Goal: Navigation & Orientation: Find specific page/section

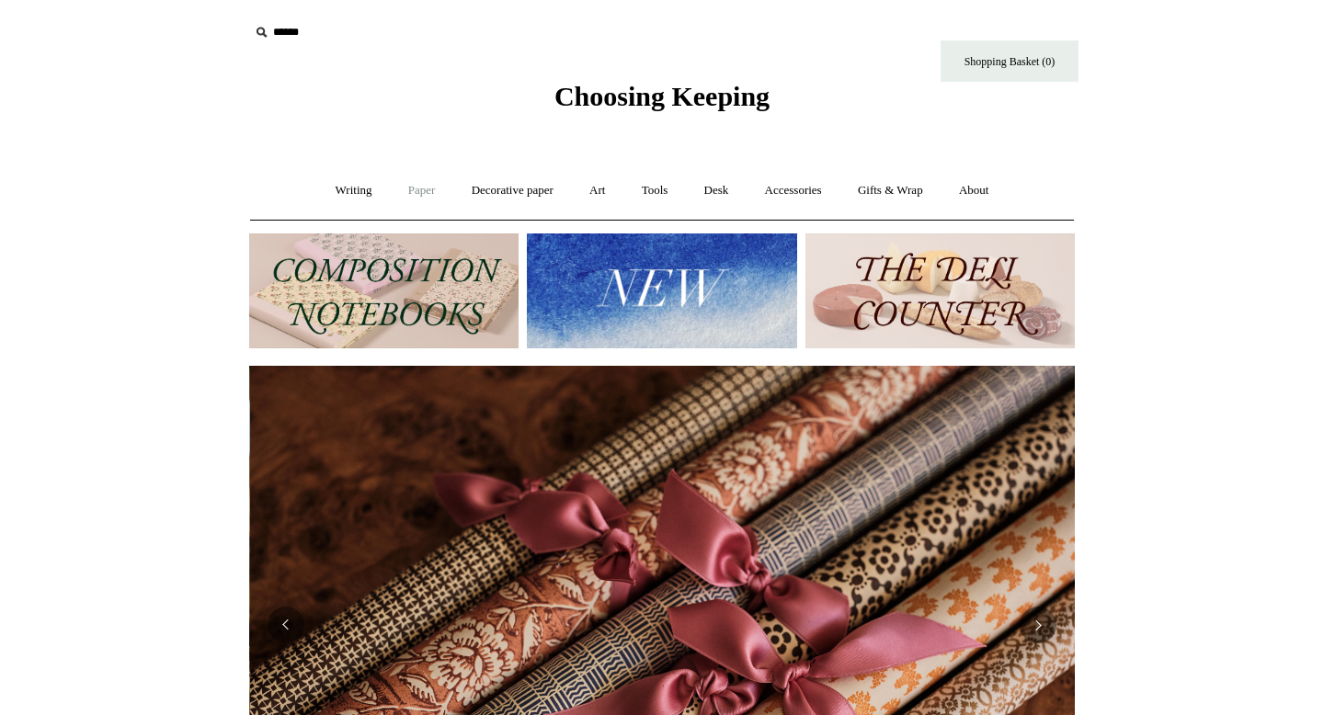
scroll to position [0, 1651]
click at [326, 200] on link "Writing +" at bounding box center [354, 190] width 70 height 49
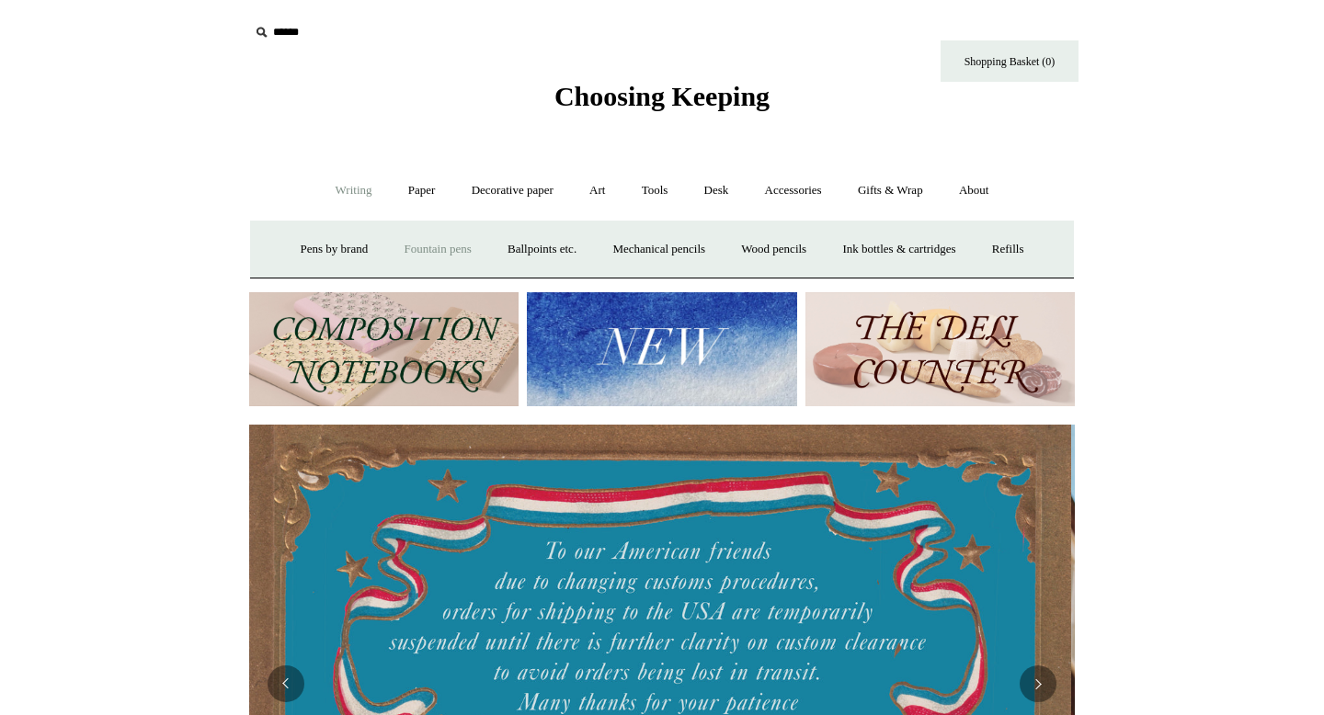
scroll to position [0, 0]
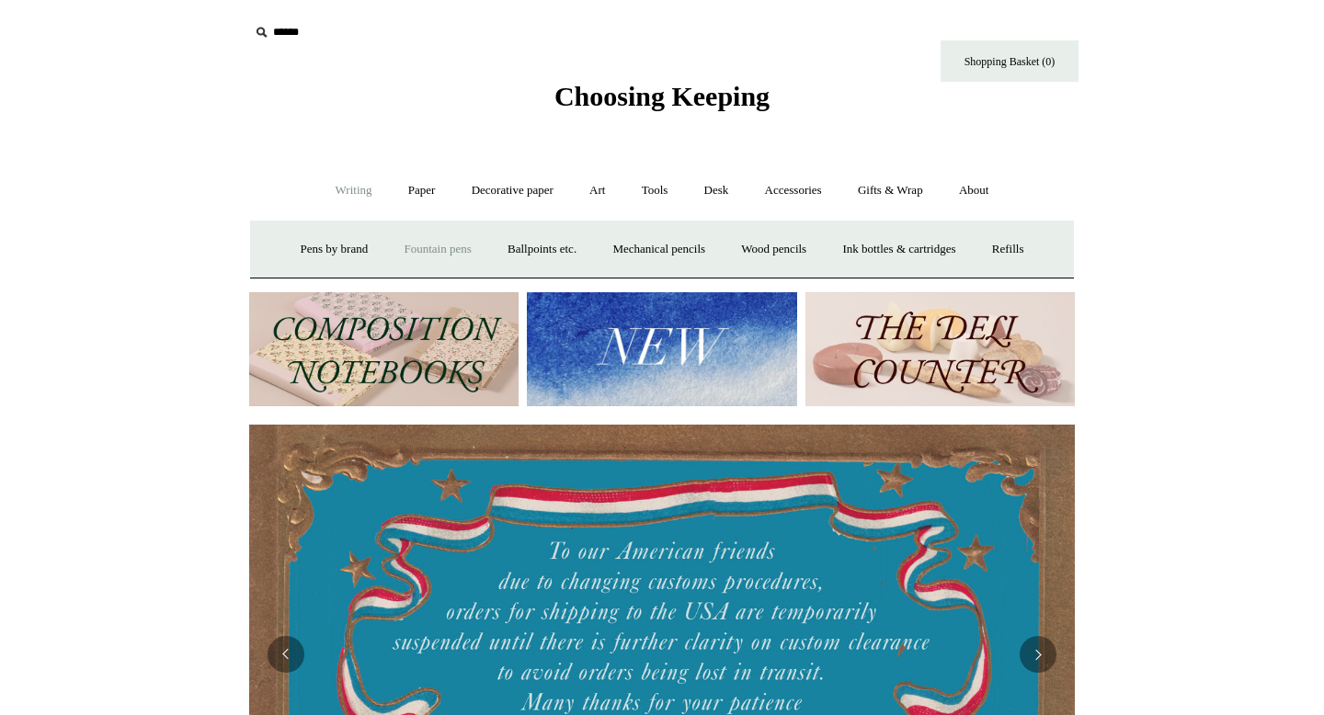
click at [461, 237] on link "Fountain pens +" at bounding box center [437, 249] width 100 height 49
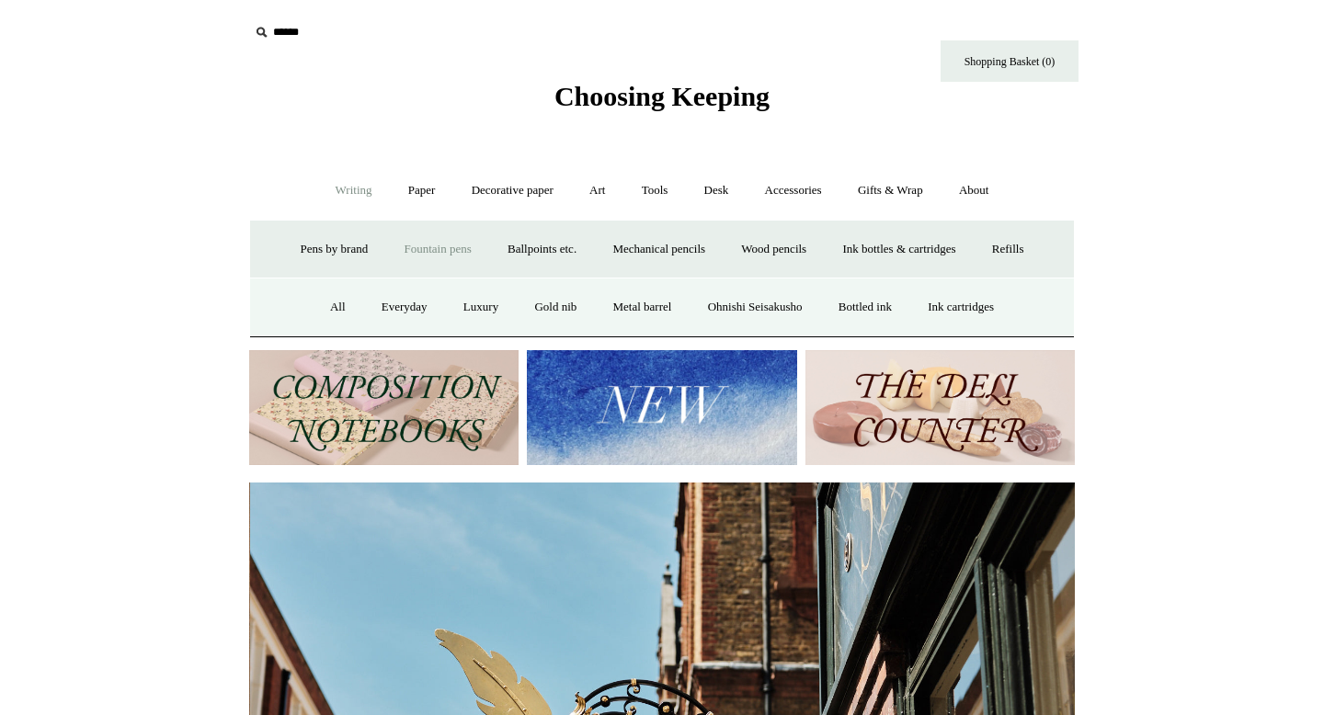
scroll to position [0, 826]
click at [314, 326] on link "All" at bounding box center [338, 307] width 49 height 49
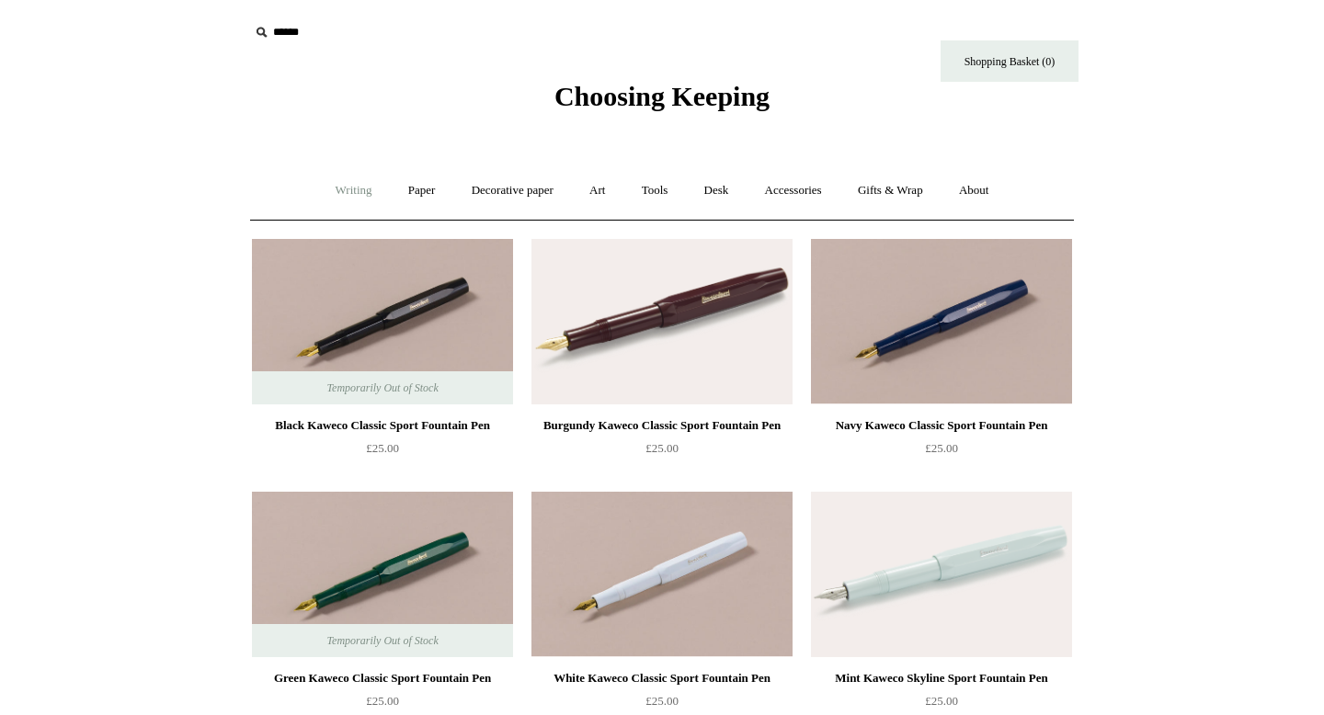
click at [319, 184] on link "Writing +" at bounding box center [354, 190] width 70 height 49
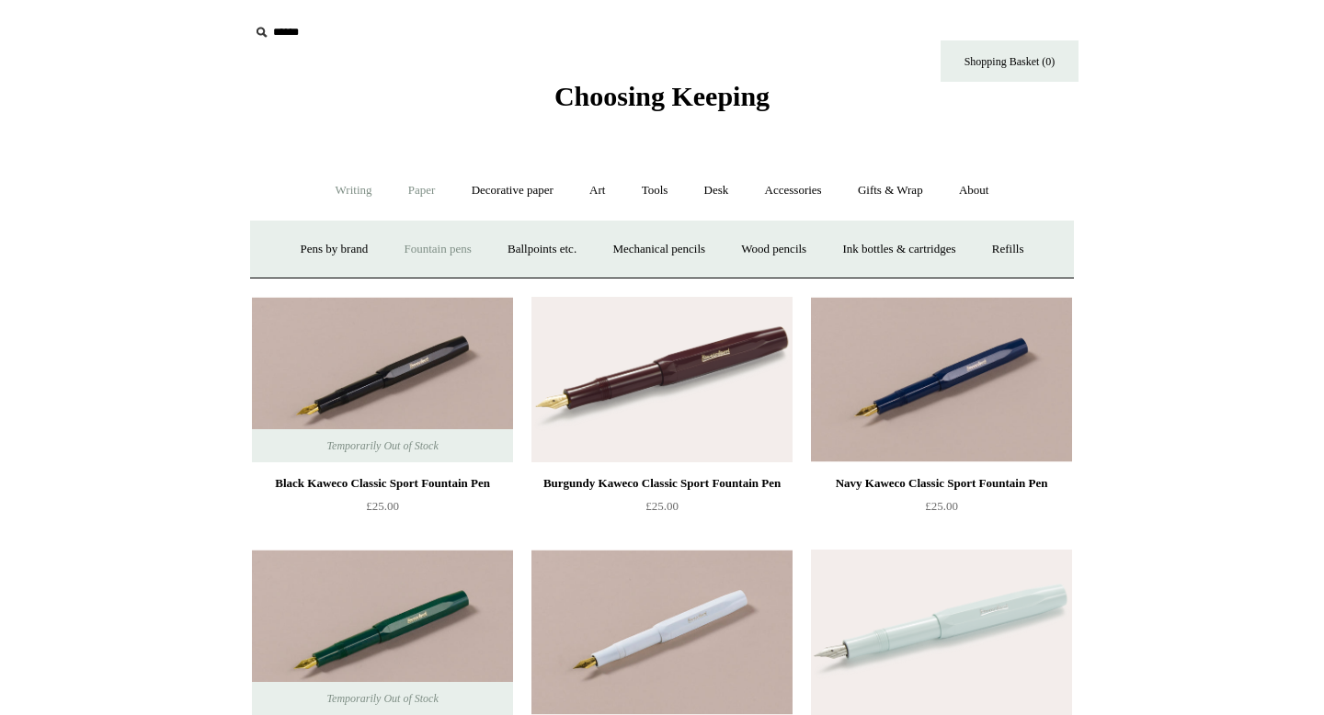
click at [424, 199] on link "Paper +" at bounding box center [422, 190] width 61 height 49
click at [406, 252] on link "Notebooks +" at bounding box center [404, 249] width 85 height 49
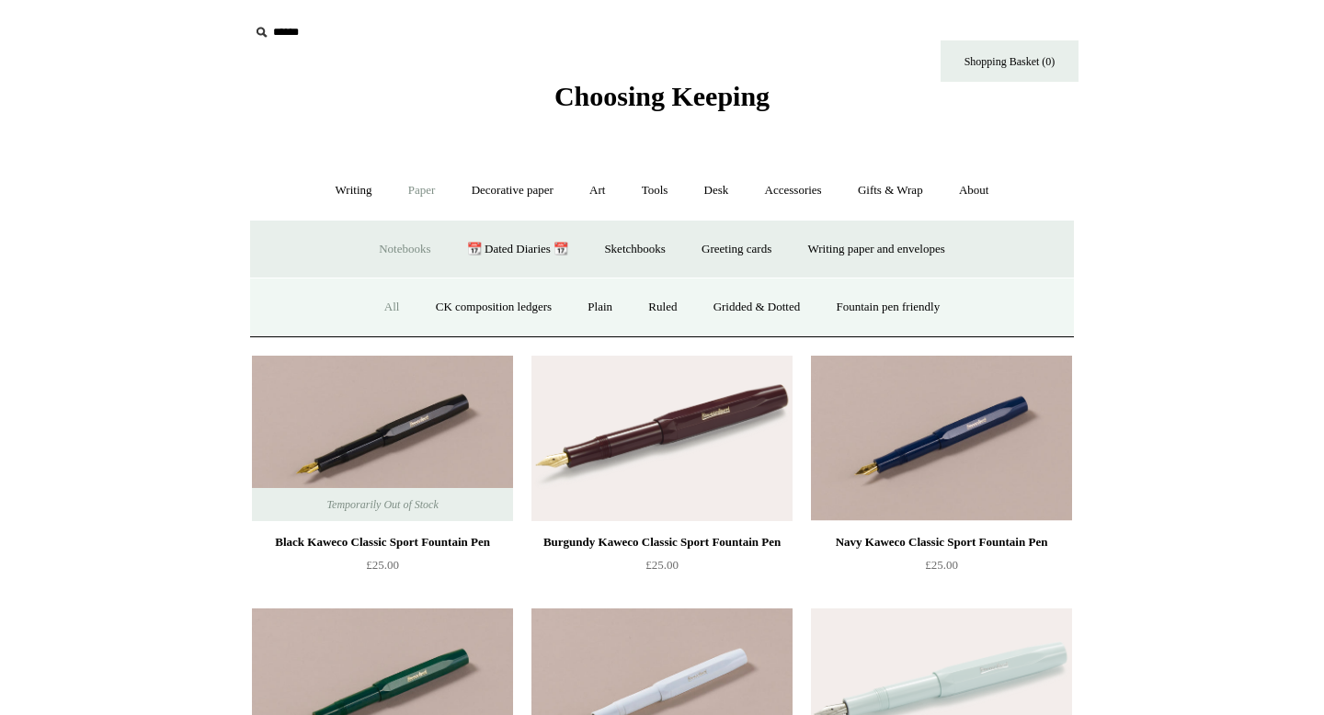
click at [368, 306] on link "All" at bounding box center [392, 307] width 49 height 49
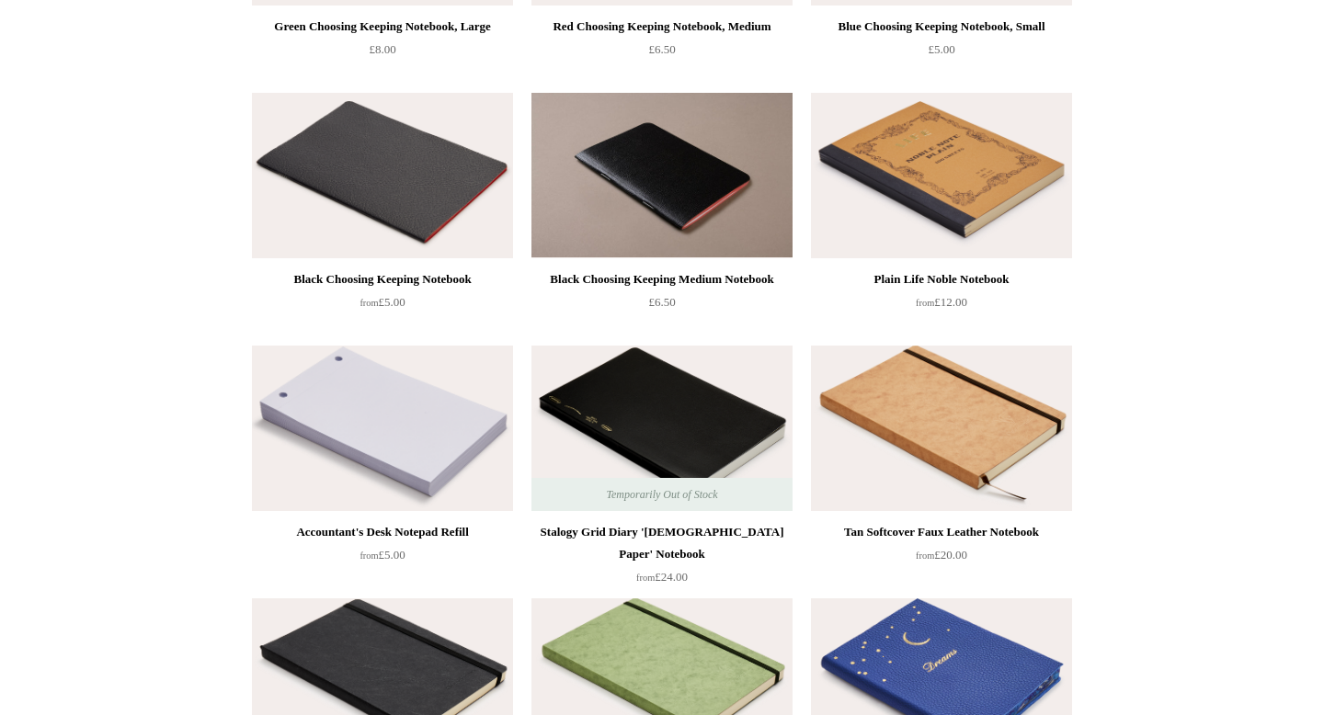
scroll to position [3184, 0]
